Goal: Information Seeking & Learning: Check status

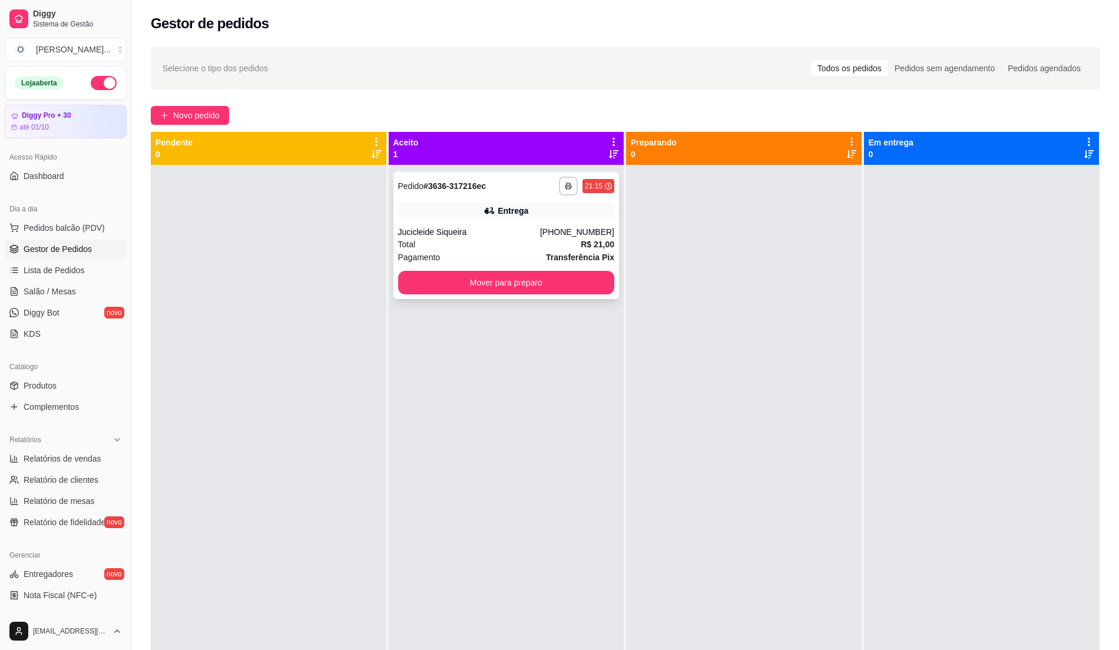
click at [566, 220] on div "**********" at bounding box center [506, 235] width 226 height 127
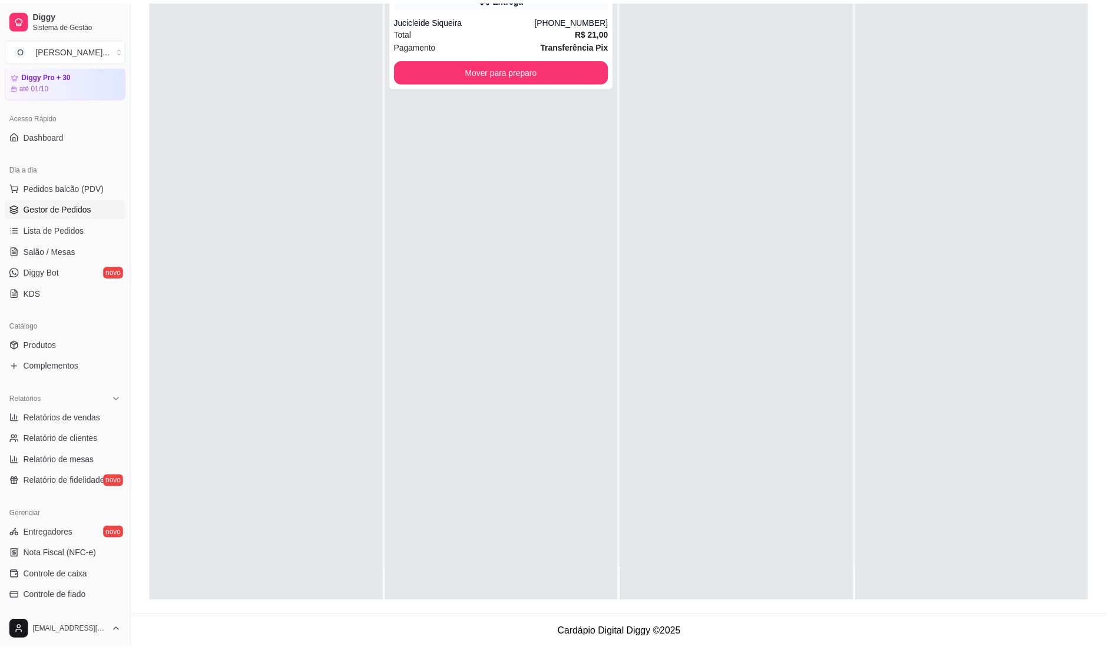
scroll to position [2, 0]
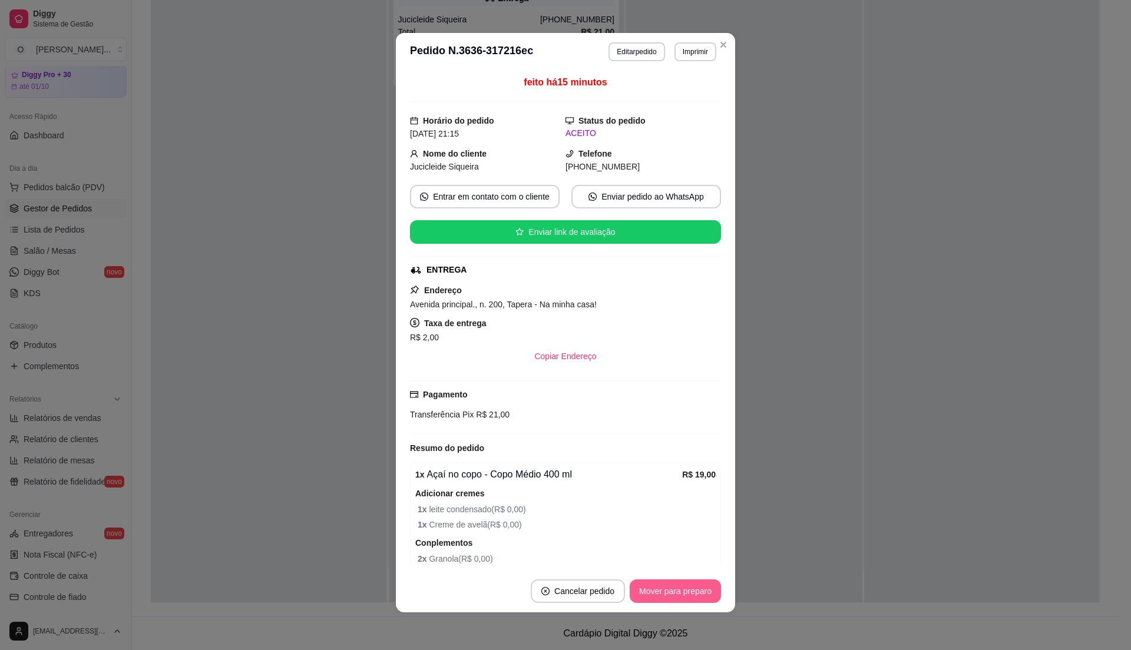
click at [670, 587] on button "Mover para preparo" at bounding box center [675, 592] width 91 height 24
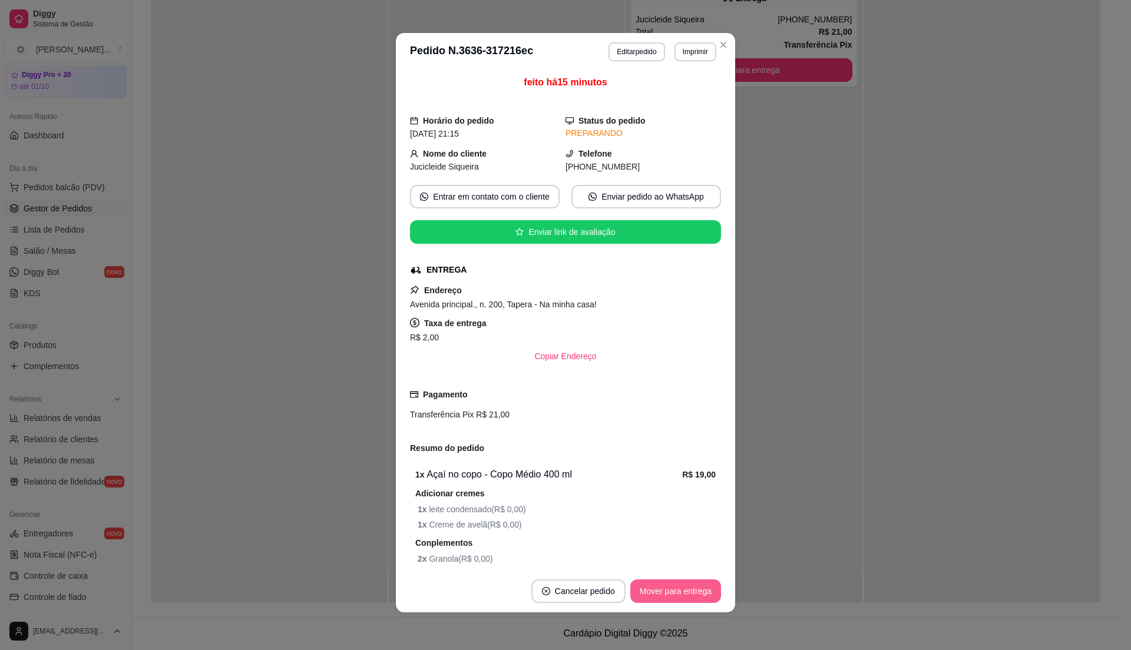
click at [677, 594] on button "Mover para entrega" at bounding box center [675, 592] width 91 height 24
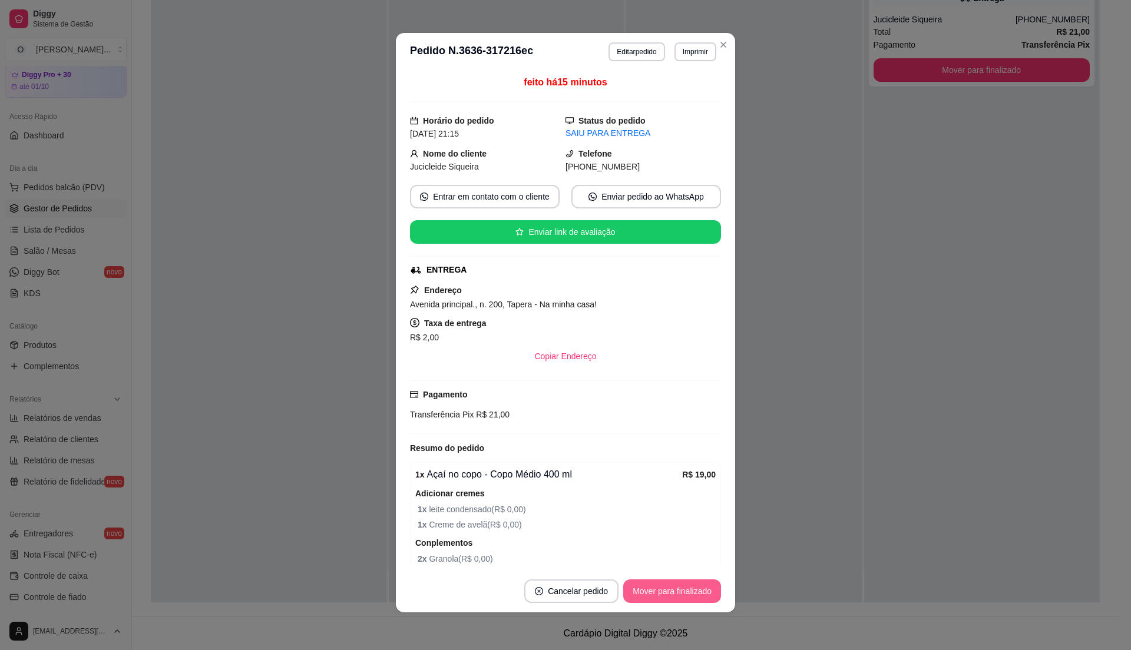
click at [677, 594] on button "Mover para finalizado" at bounding box center [672, 592] width 98 height 24
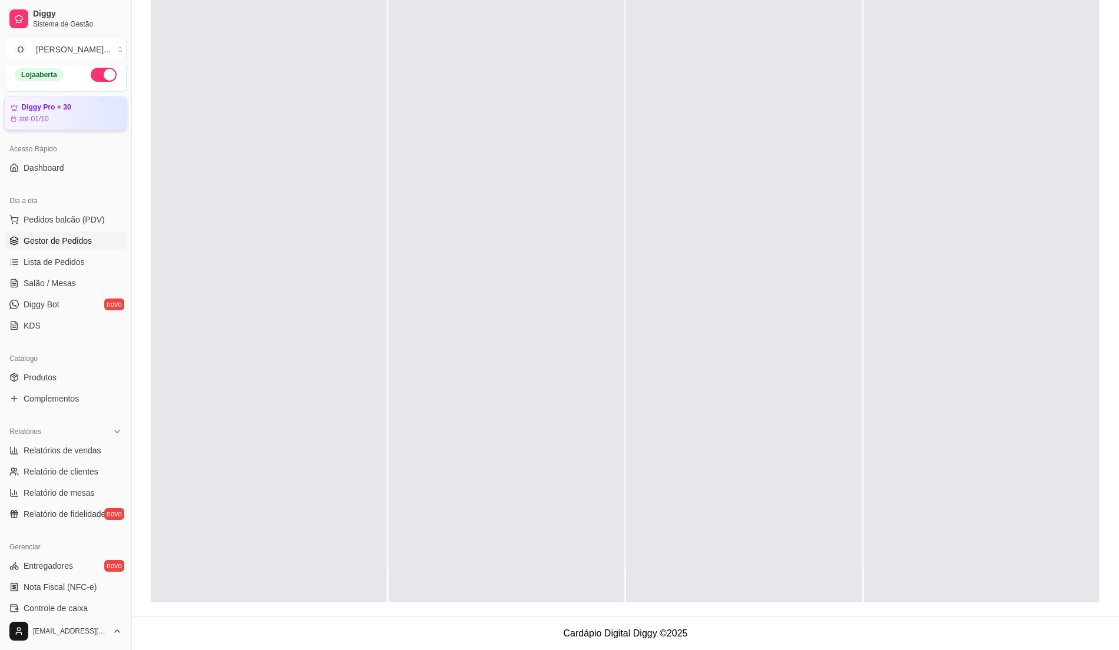
scroll to position [0, 0]
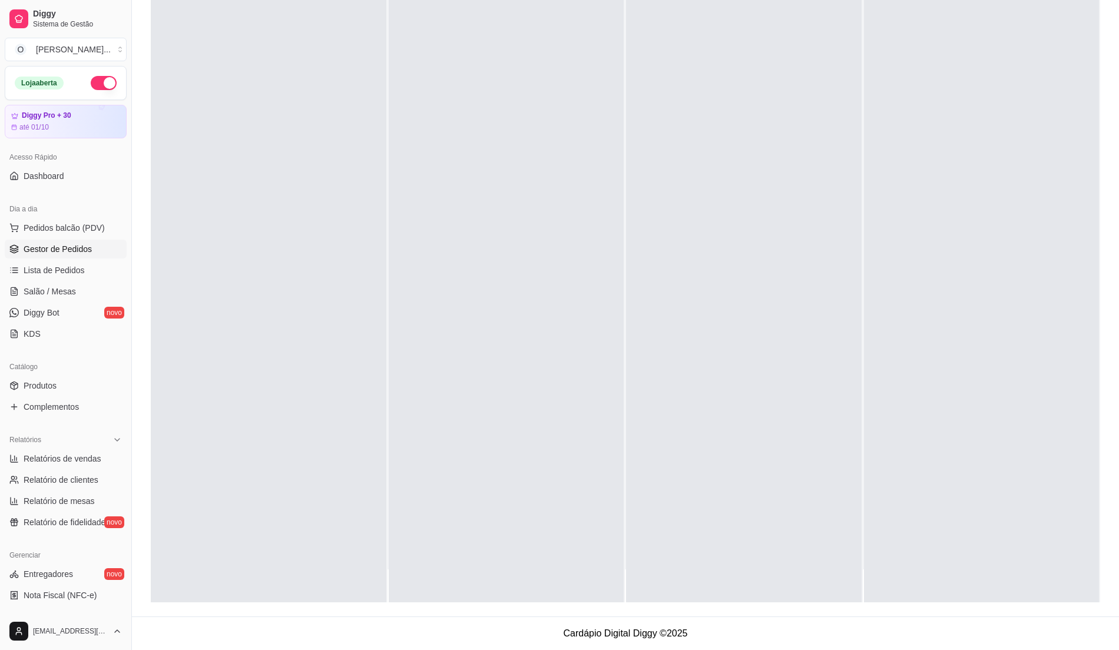
type button "on"
click at [91, 78] on button "button" at bounding box center [104, 83] width 26 height 14
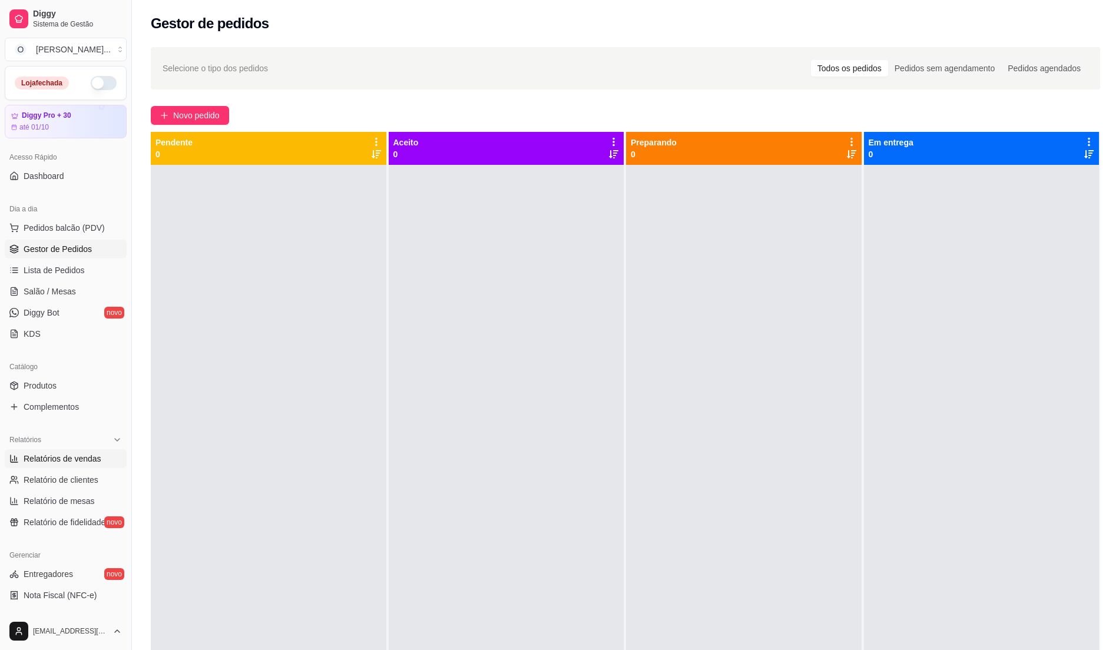
click at [83, 460] on div "Loja fechada Diggy Pro + 30 até 01/10 Acesso Rápido Dashboard Dia a dia Pedidos…" at bounding box center [65, 339] width 131 height 547
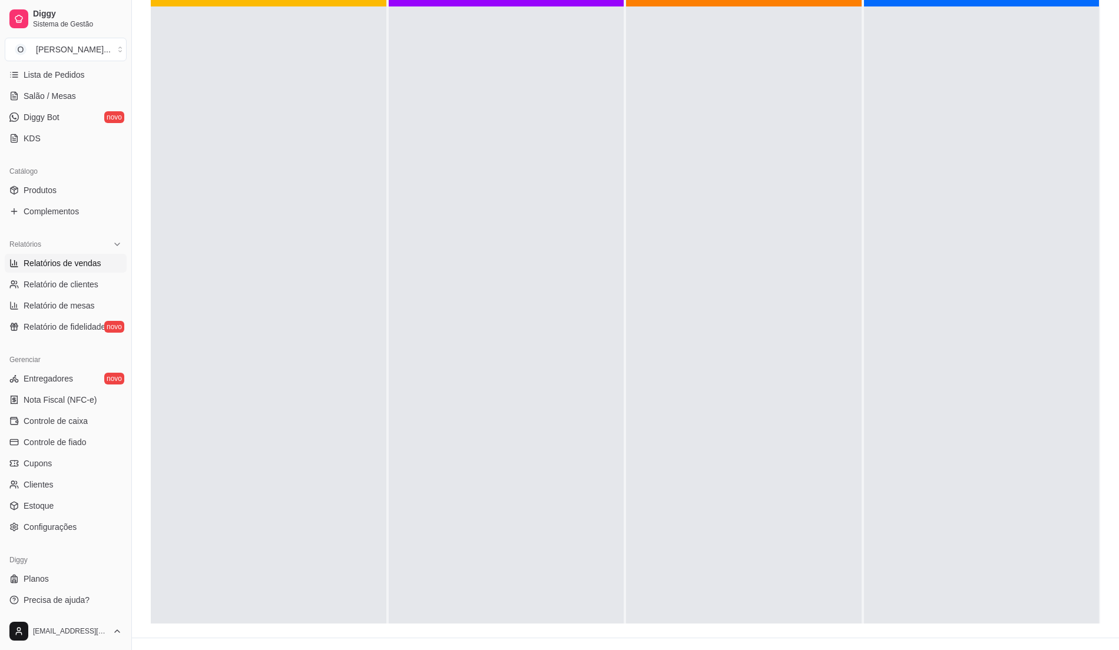
scroll to position [198, 0]
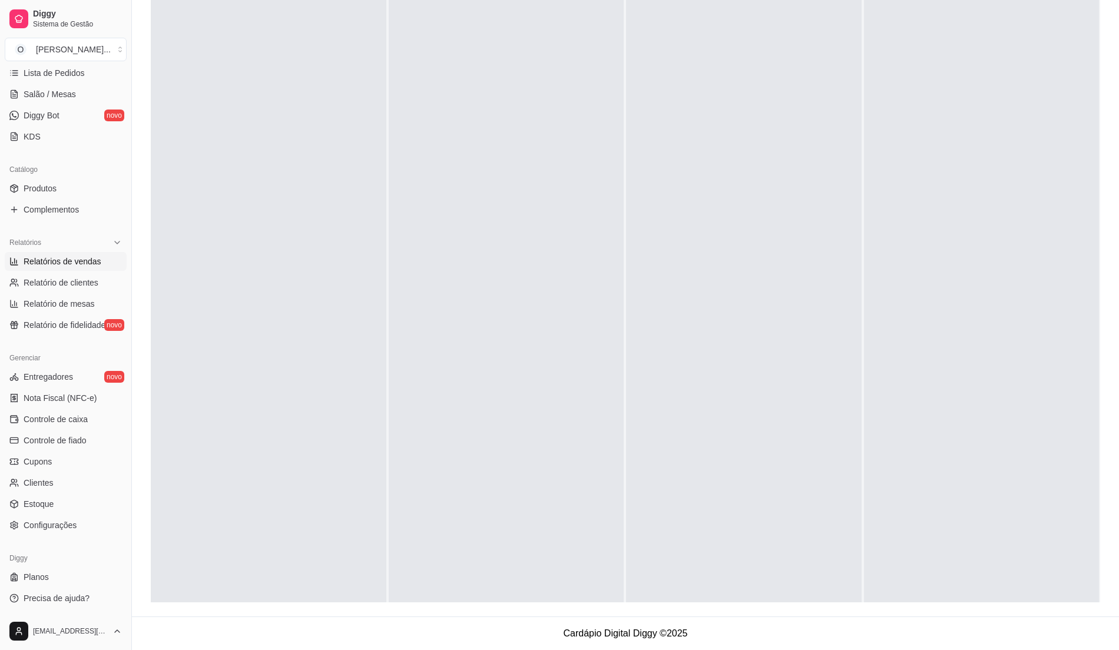
click at [88, 262] on span "Relatórios de vendas" at bounding box center [63, 262] width 78 height 12
select select "ALL"
select select "0"
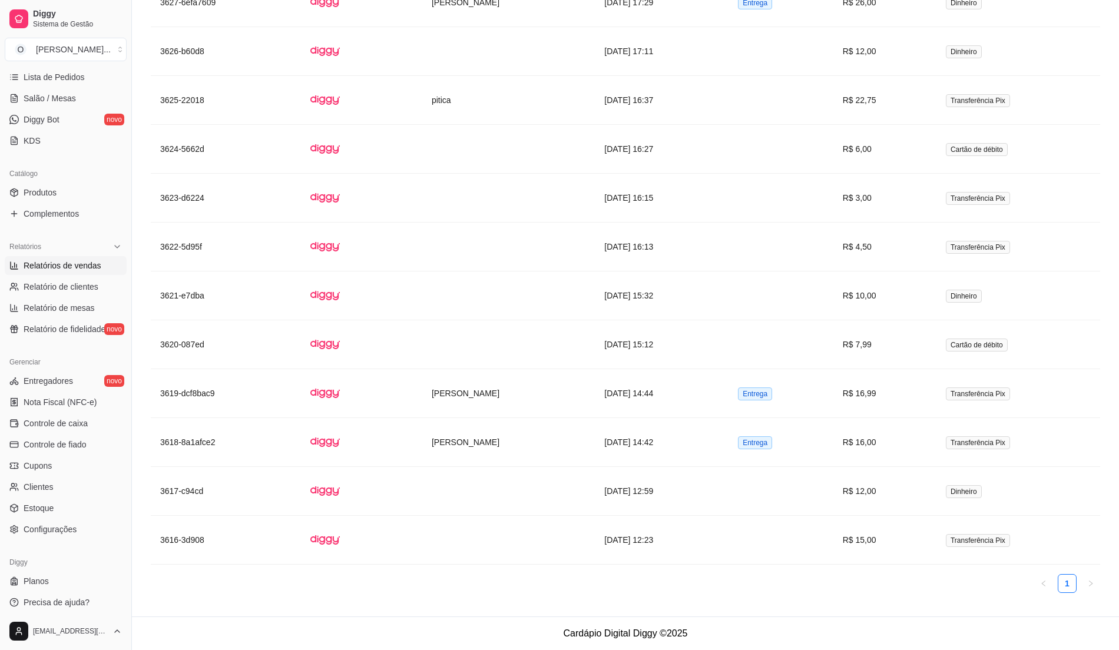
scroll to position [198, 0]
click at [50, 257] on span "Relatórios de vendas" at bounding box center [63, 262] width 78 height 12
click at [43, 277] on span "Relatório de clientes" at bounding box center [61, 283] width 75 height 12
select select "30"
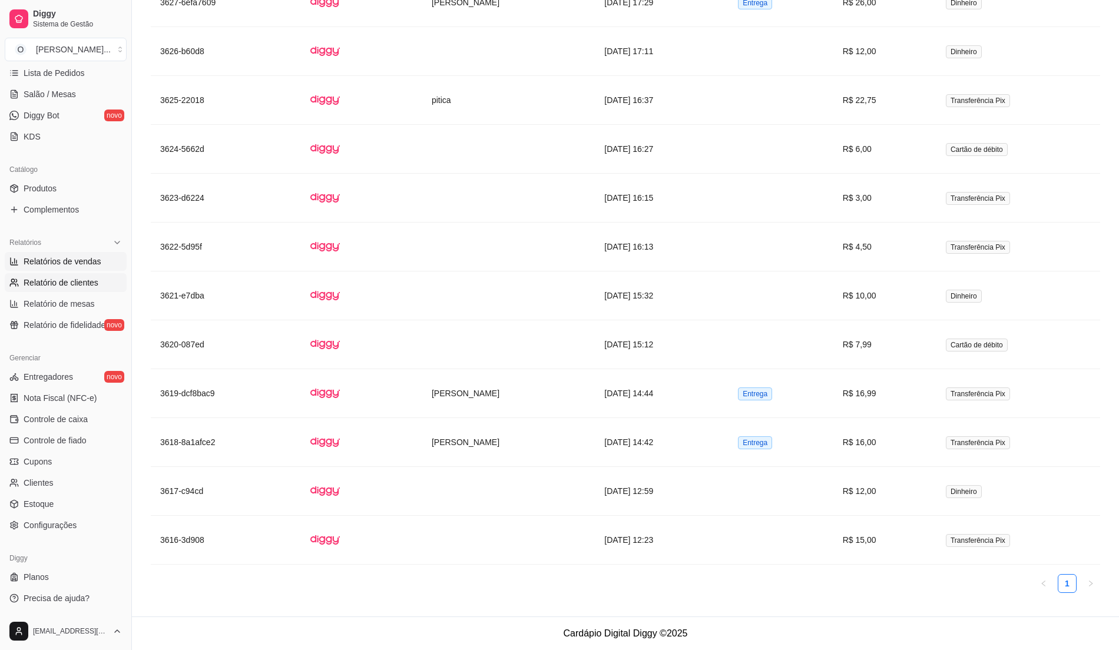
select select "HIGHEST_TOTAL_SPENT_WITH_ORDERS"
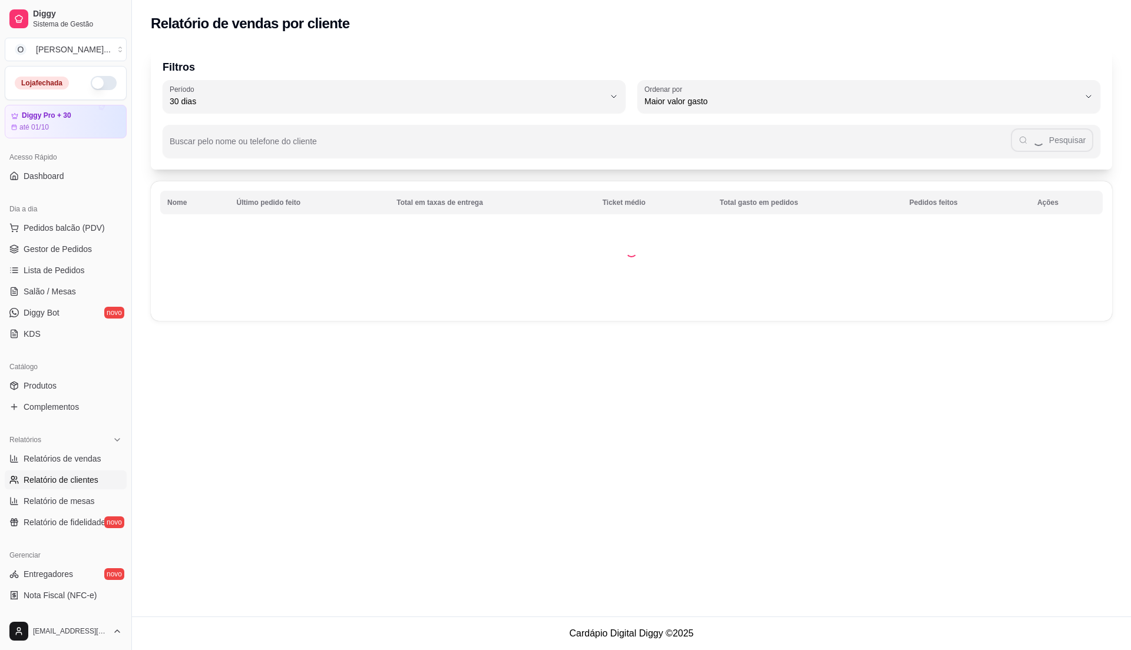
scroll to position [198, 0]
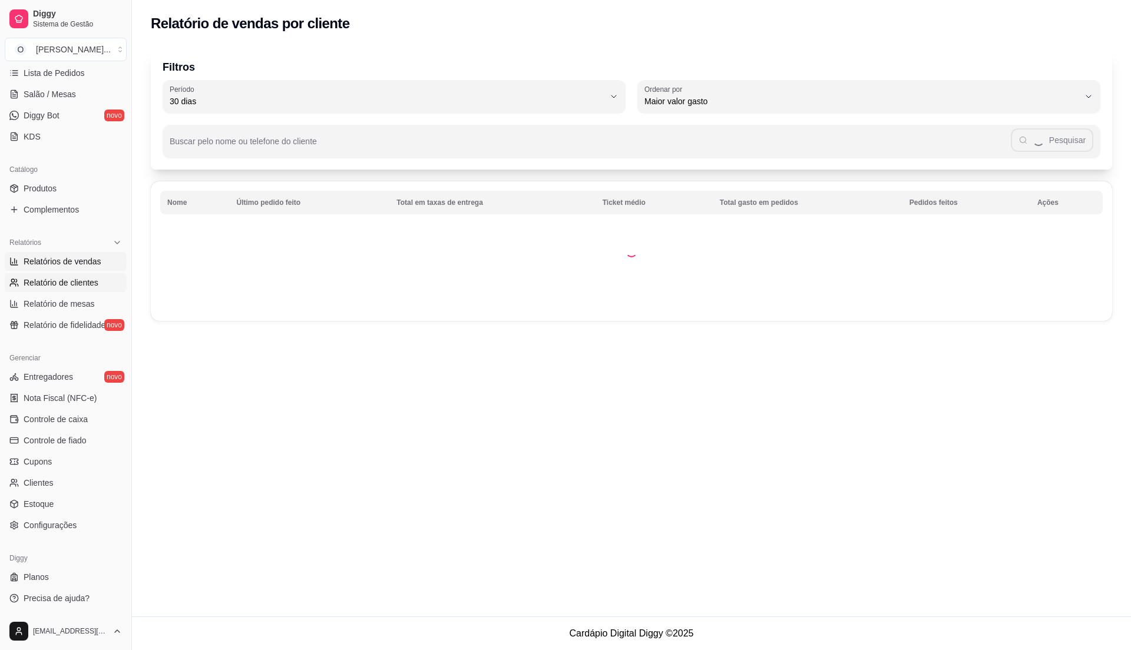
click at [75, 269] on link "Relatórios de vendas" at bounding box center [66, 261] width 122 height 19
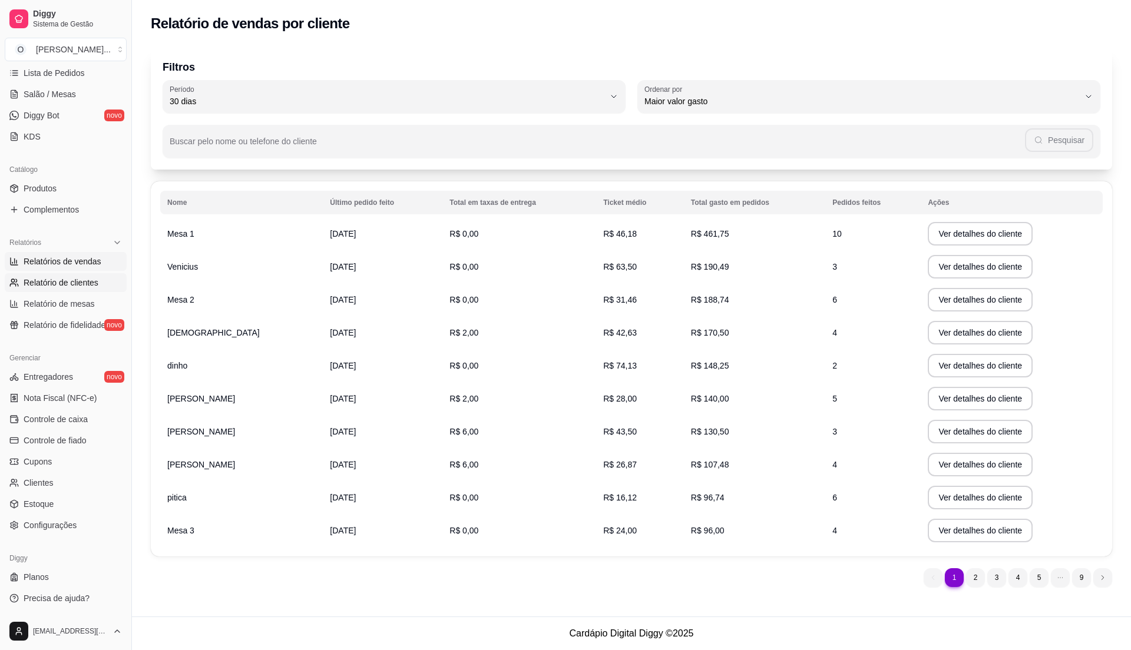
select select "ALL"
select select "0"
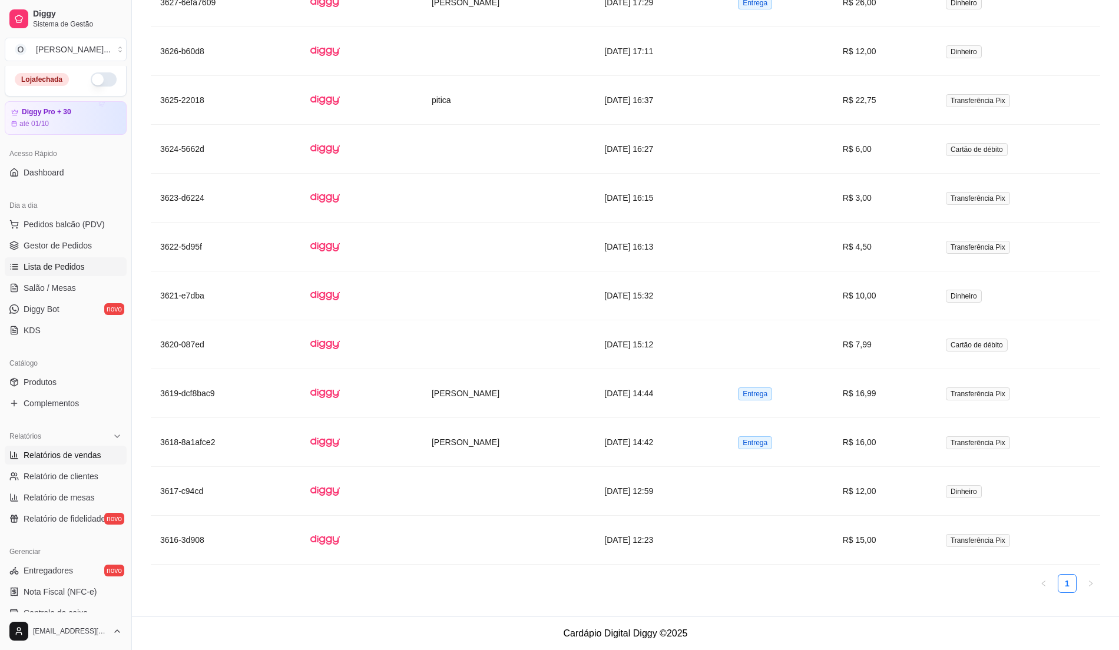
scroll to position [198, 0]
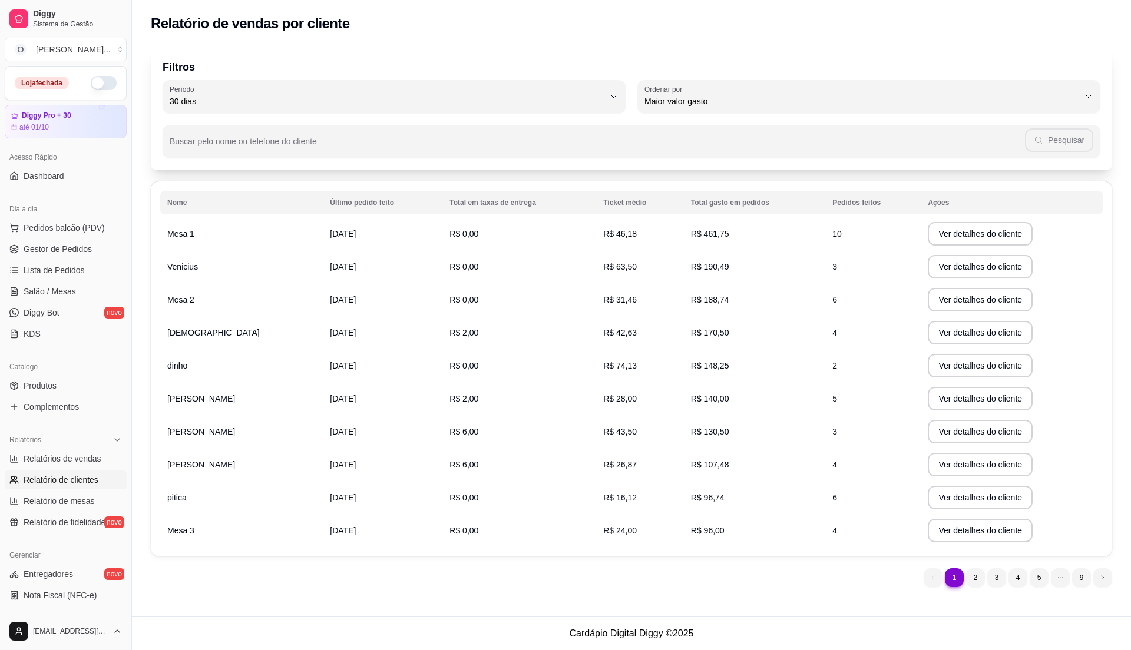
select select "30"
select select "HIGHEST_TOTAL_SPENT_WITH_ORDERS"
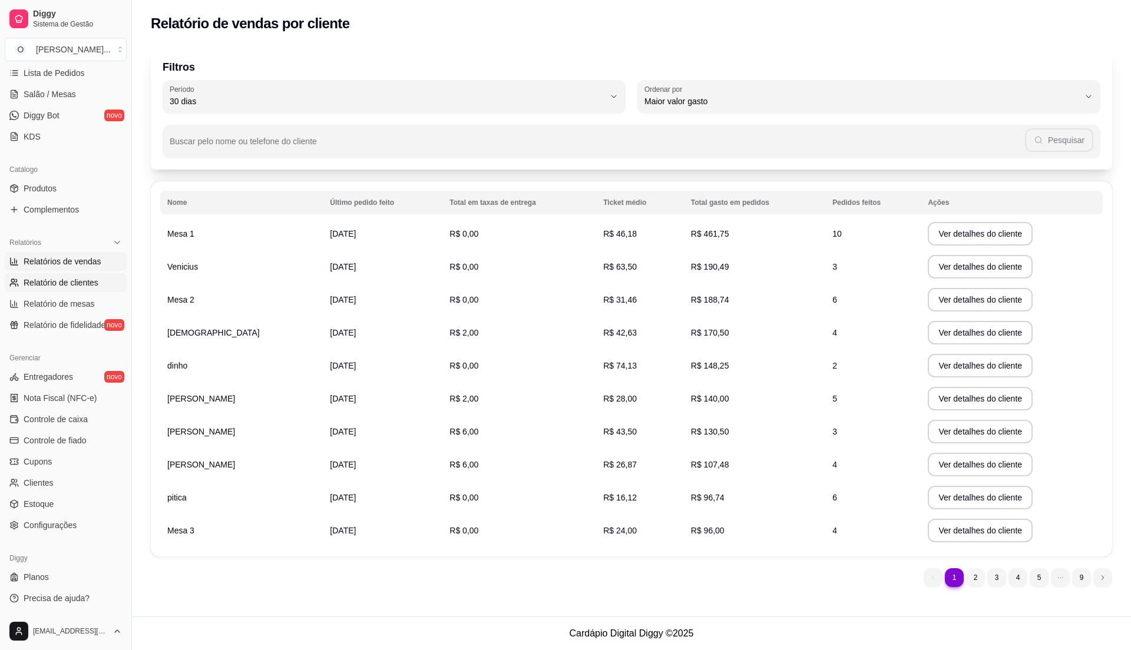
click at [88, 260] on span "Relatórios de vendas" at bounding box center [63, 262] width 78 height 12
select select "ALL"
select select "0"
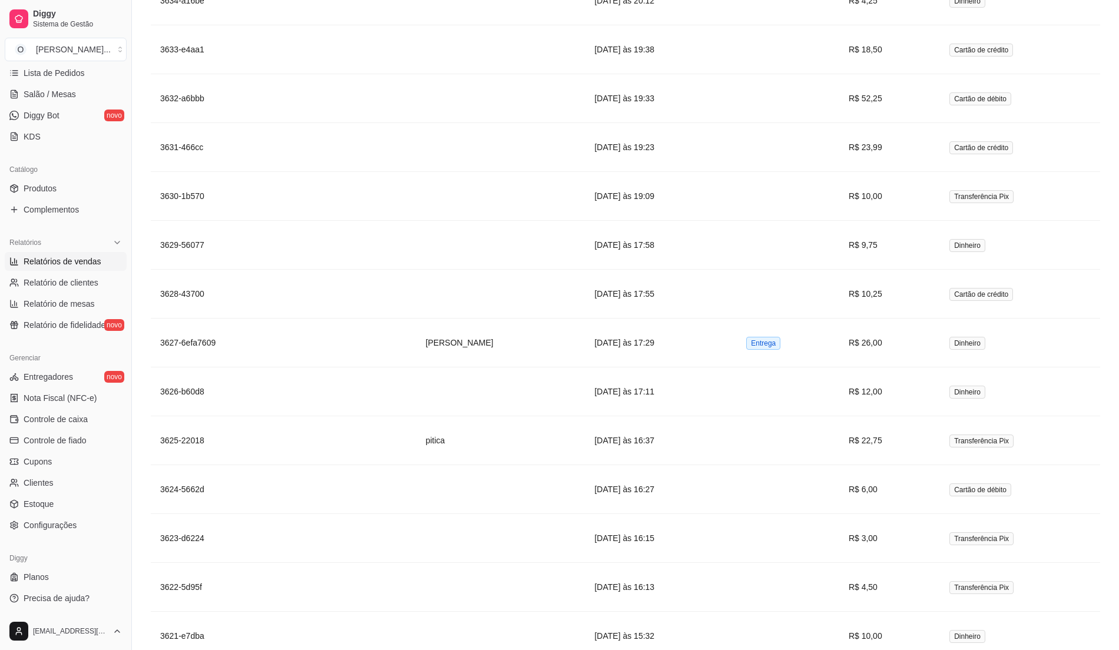
scroll to position [1238, 0]
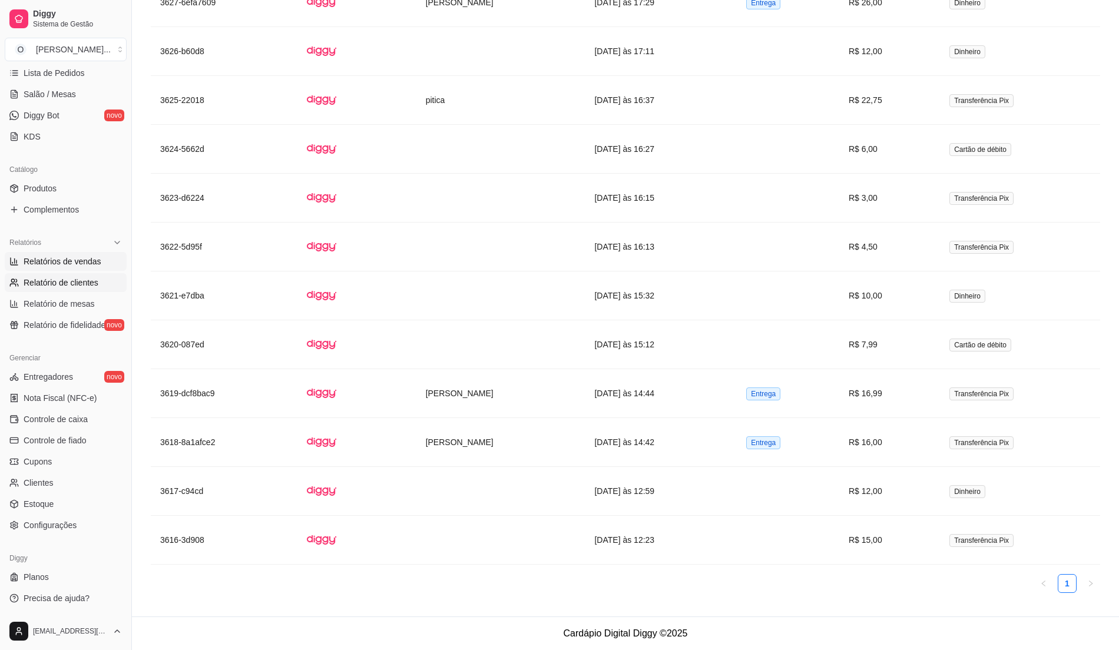
click at [84, 292] on link "Relatório de clientes" at bounding box center [66, 282] width 122 height 19
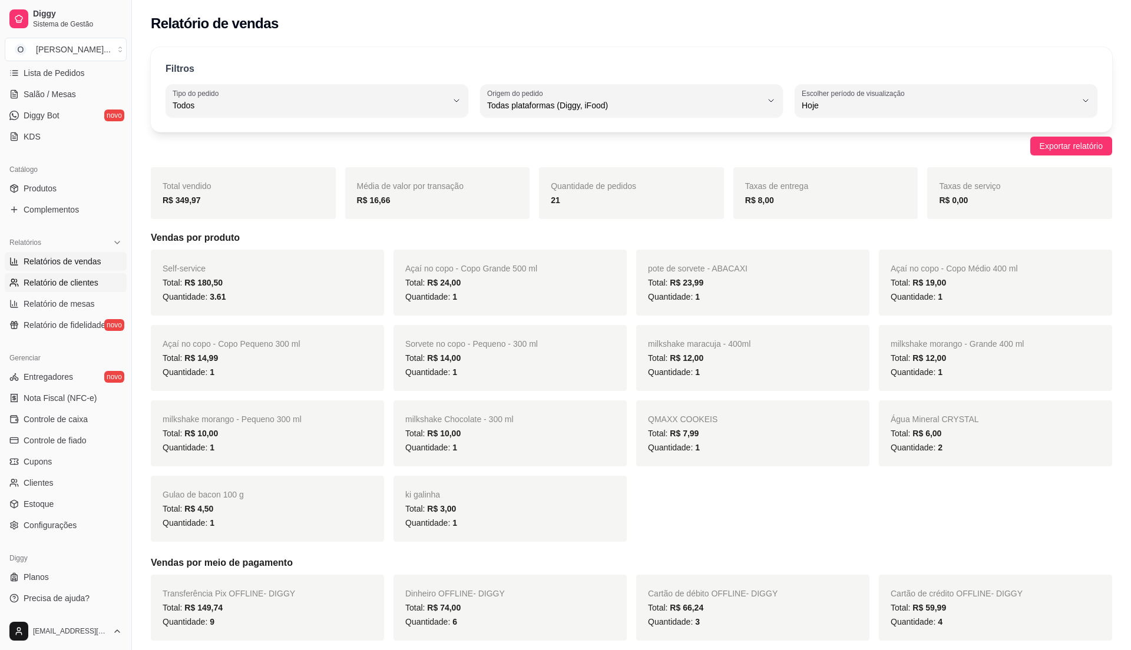
select select "30"
select select "HIGHEST_TOTAL_SPENT_WITH_ORDERS"
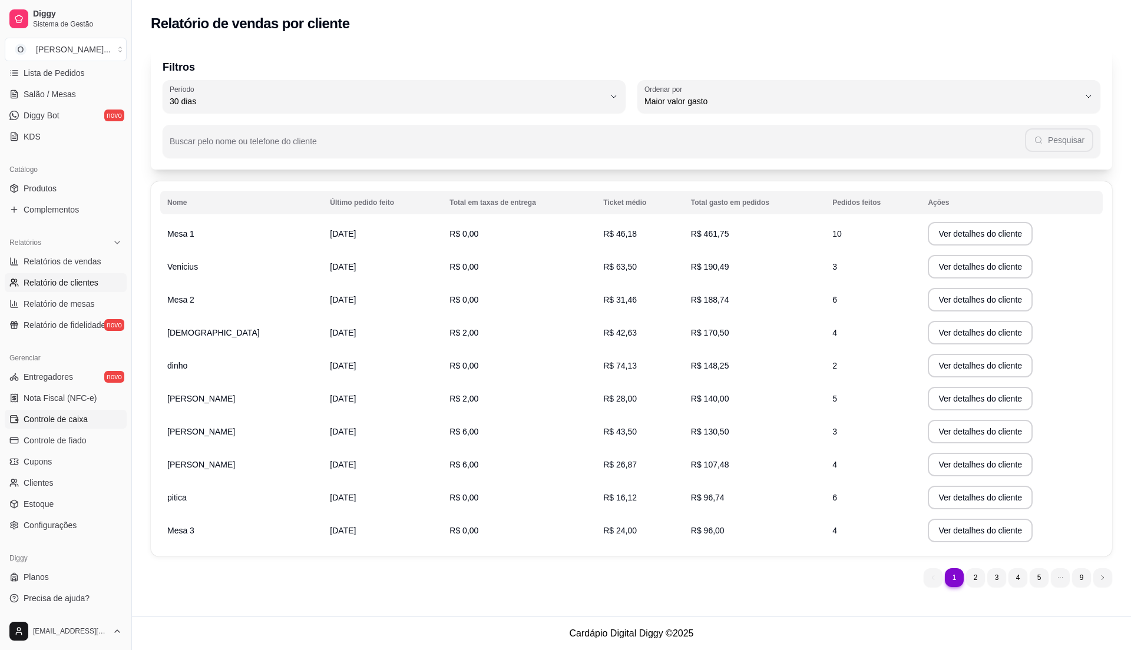
click at [81, 426] on link "Controle de caixa" at bounding box center [66, 419] width 122 height 19
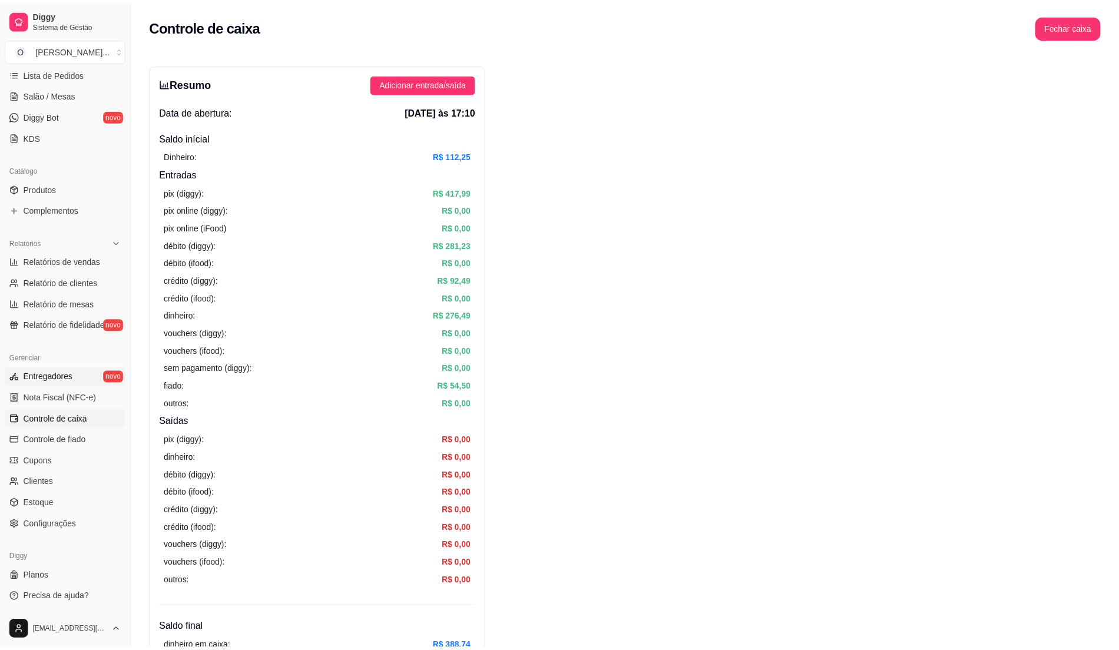
scroll to position [1239, 0]
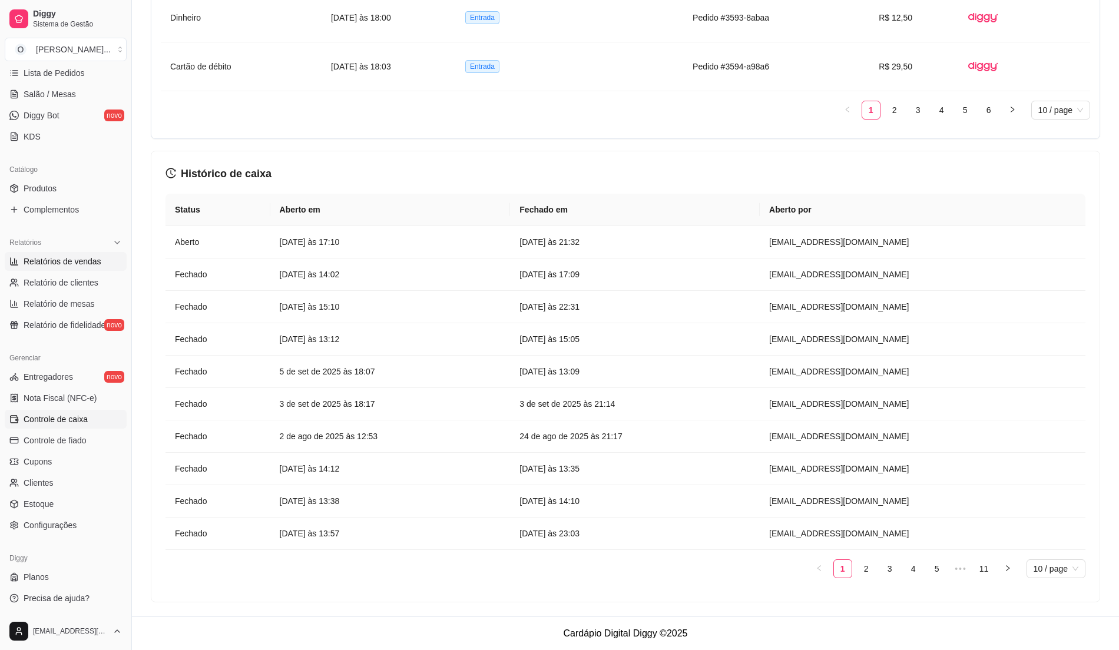
click at [75, 260] on span "Relatórios de vendas" at bounding box center [63, 262] width 78 height 12
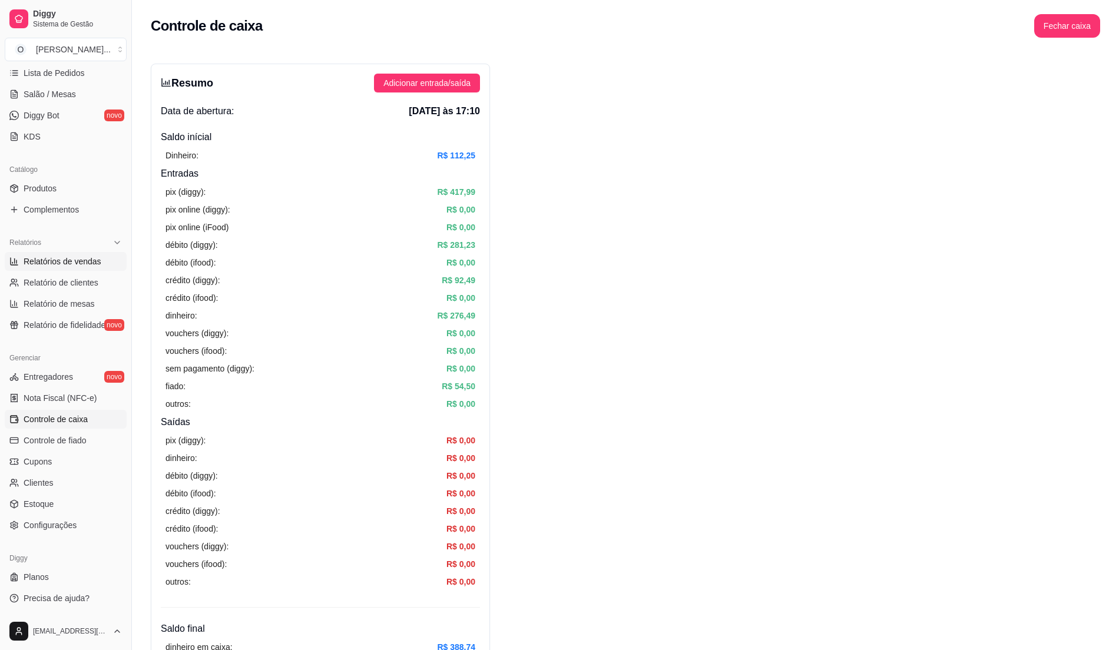
select select "ALL"
select select "0"
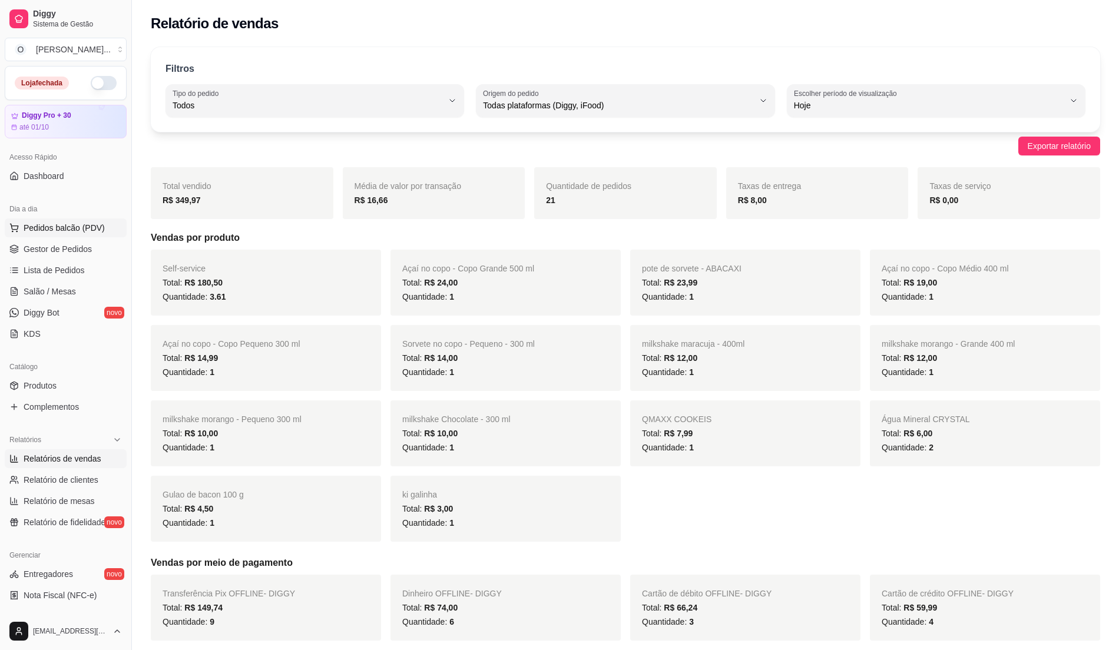
click at [68, 227] on span "Pedidos balcão (PDV)" at bounding box center [64, 228] width 81 height 12
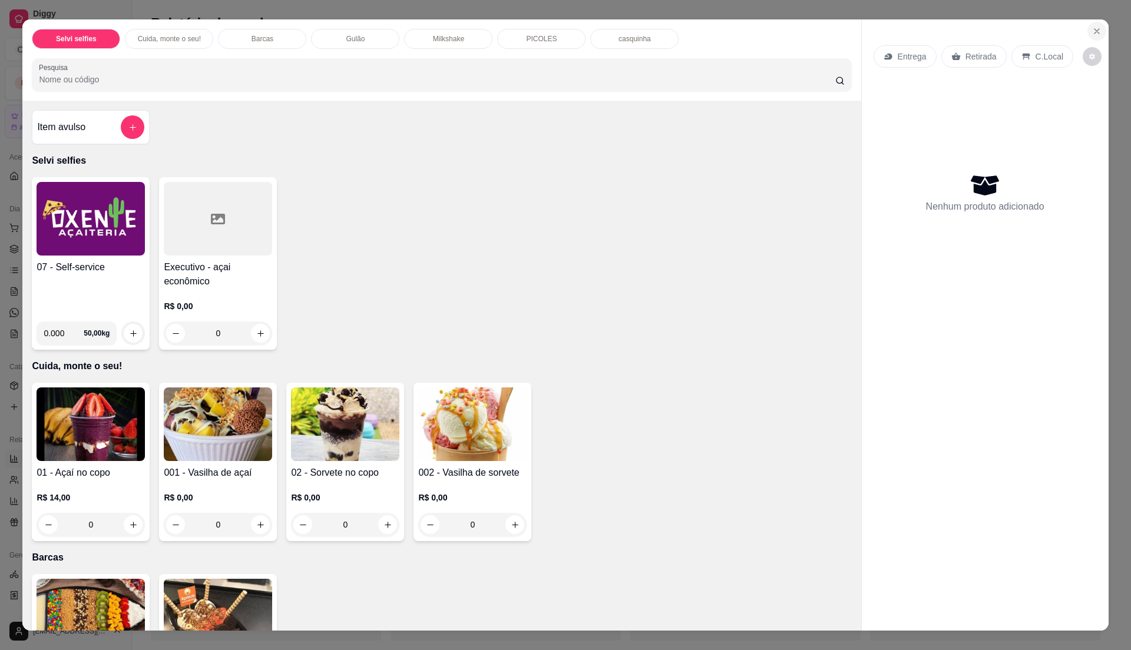
click at [1087, 31] on button "Close" at bounding box center [1096, 31] width 19 height 19
